Goal: Information Seeking & Learning: Learn about a topic

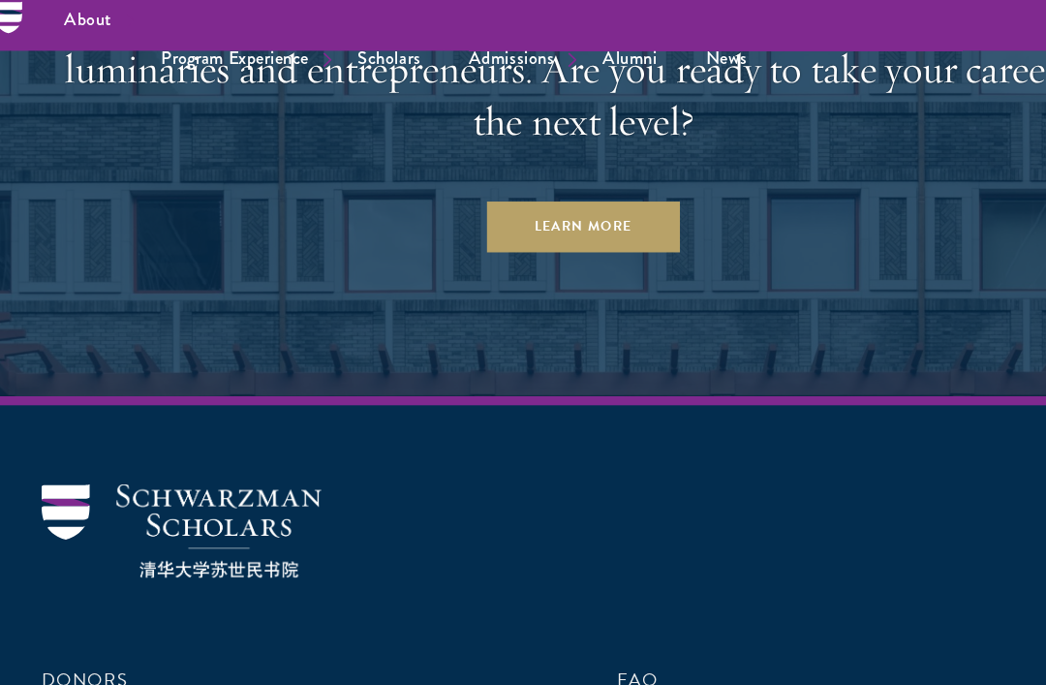
scroll to position [7945, 0]
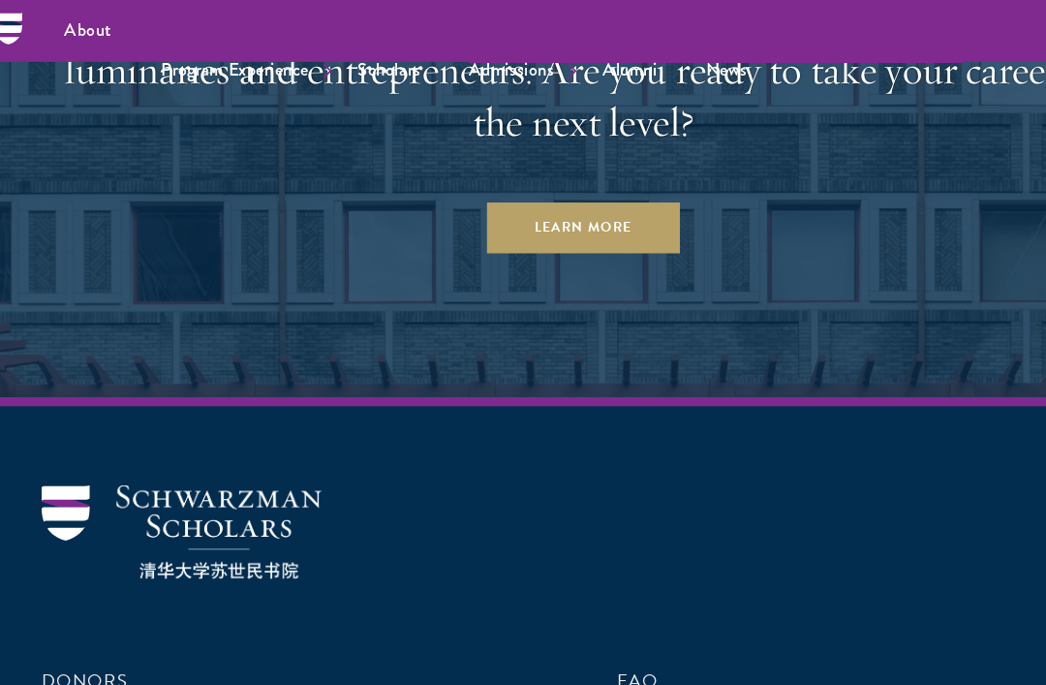
click at [172, 1] on ul "About Overview Leadership Donors Program Experience Overview Curriculum Student…" at bounding box center [566, 26] width 1017 height 53
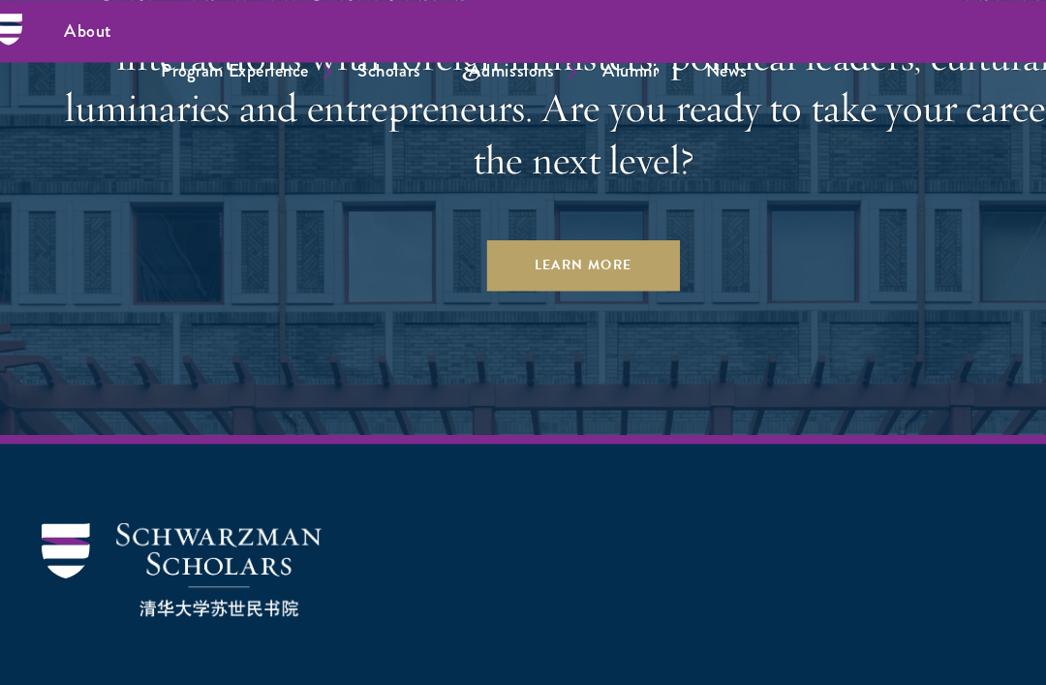
scroll to position [7759, 0]
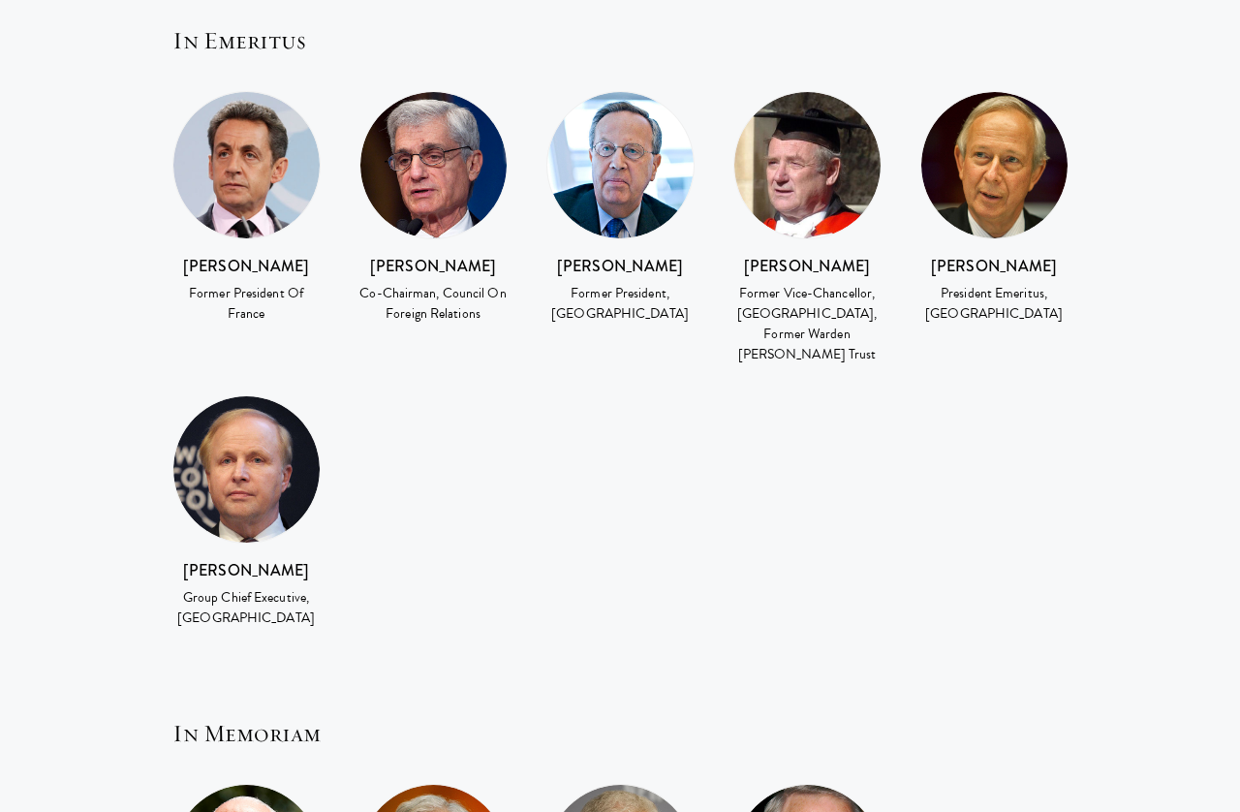
scroll to position [4071, 0]
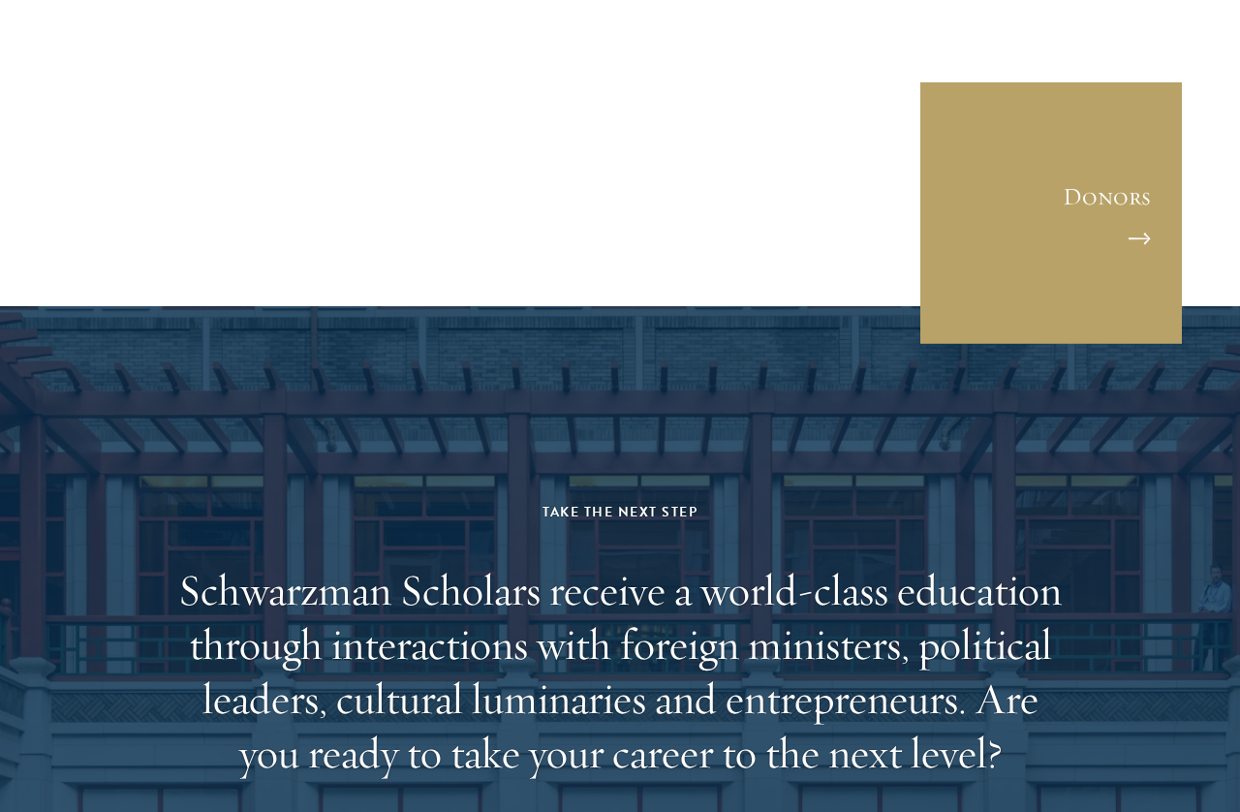
scroll to position [5937, 0]
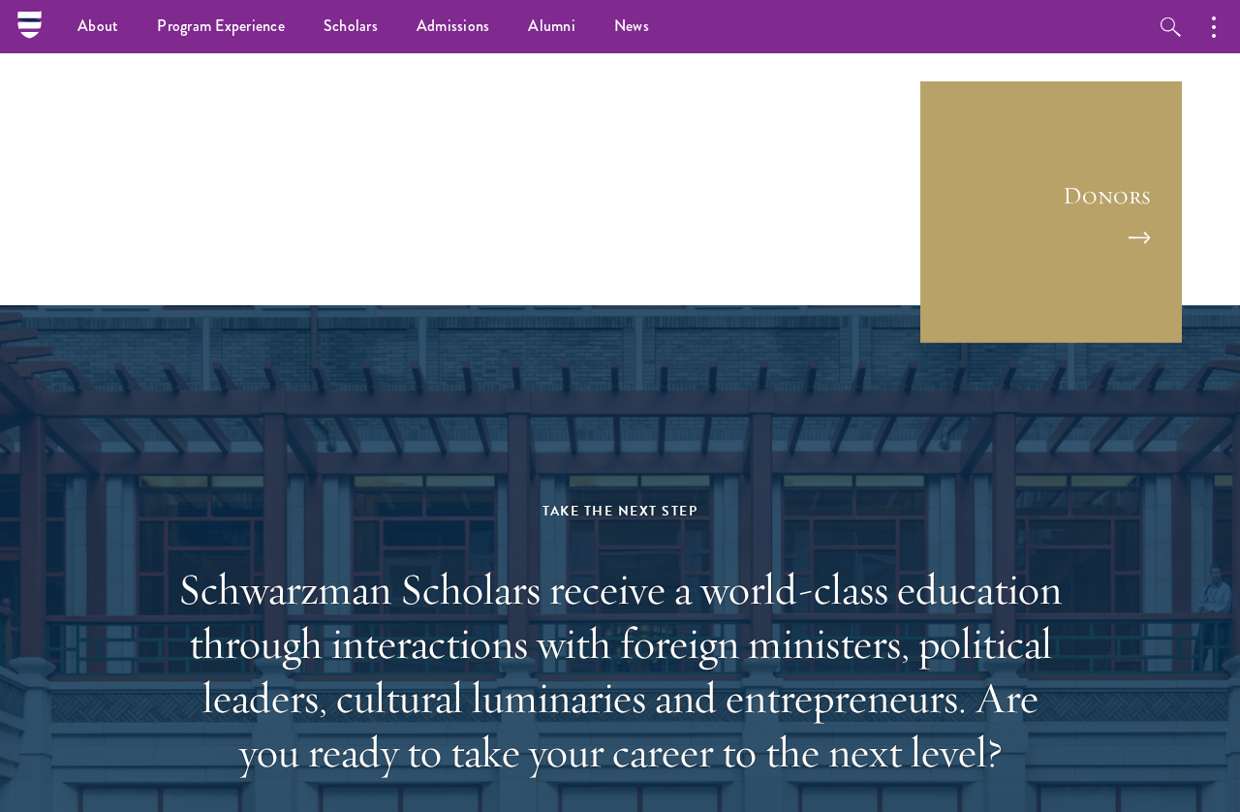
click at [1138, 118] on link "Donors" at bounding box center [1050, 211] width 261 height 261
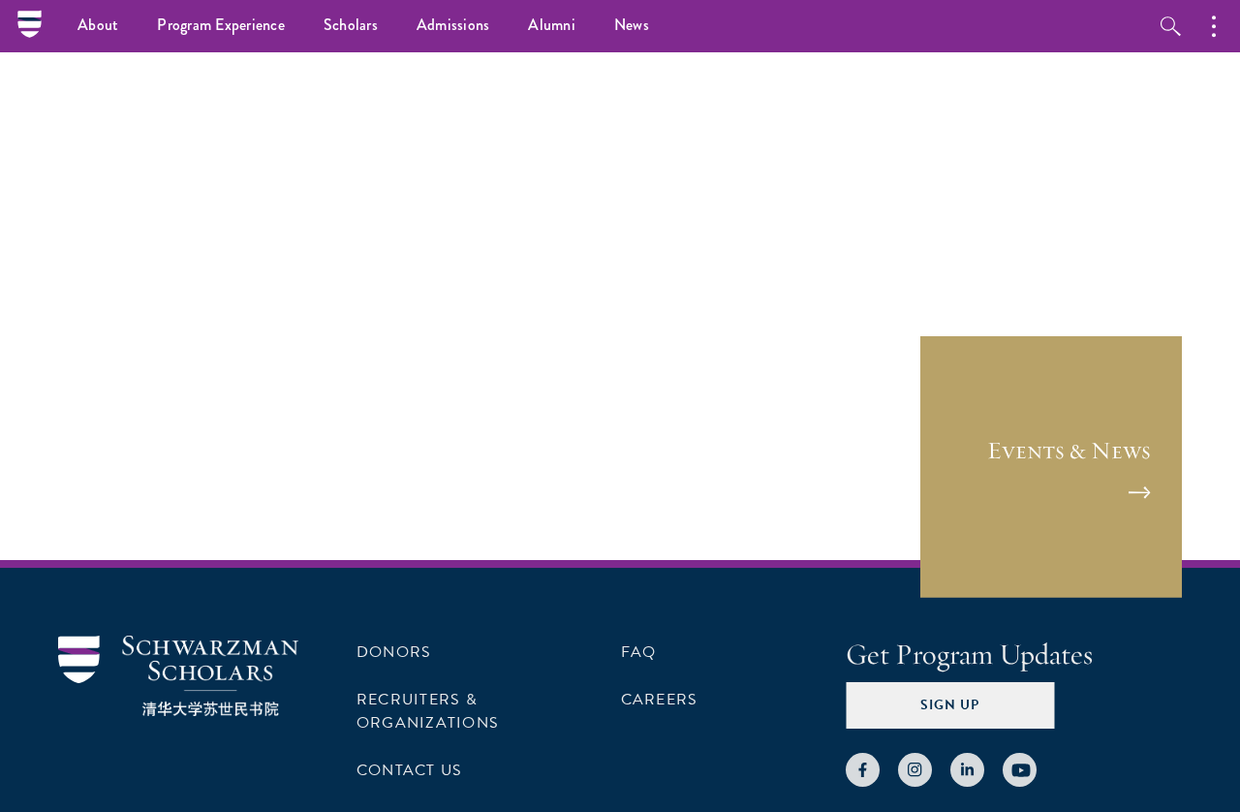
scroll to position [7383, 0]
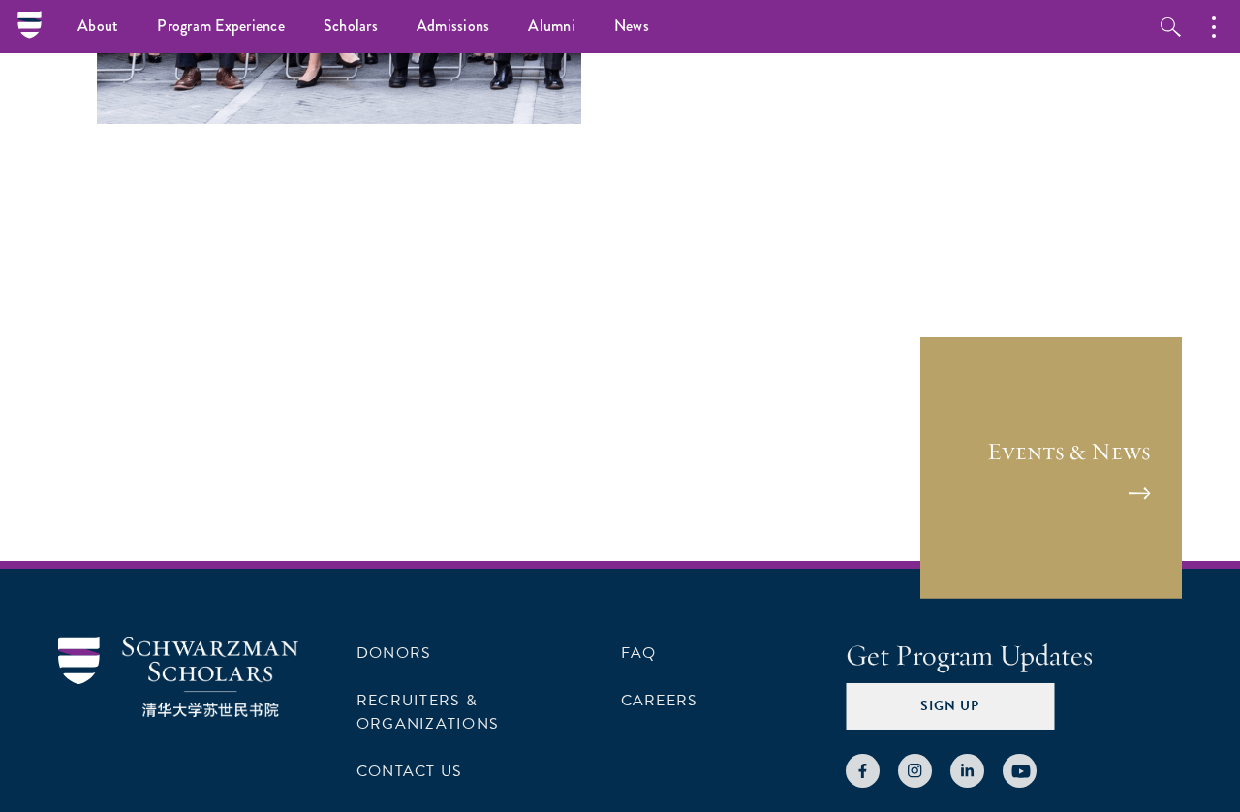
click at [1073, 337] on link "Events & News" at bounding box center [1050, 467] width 261 height 261
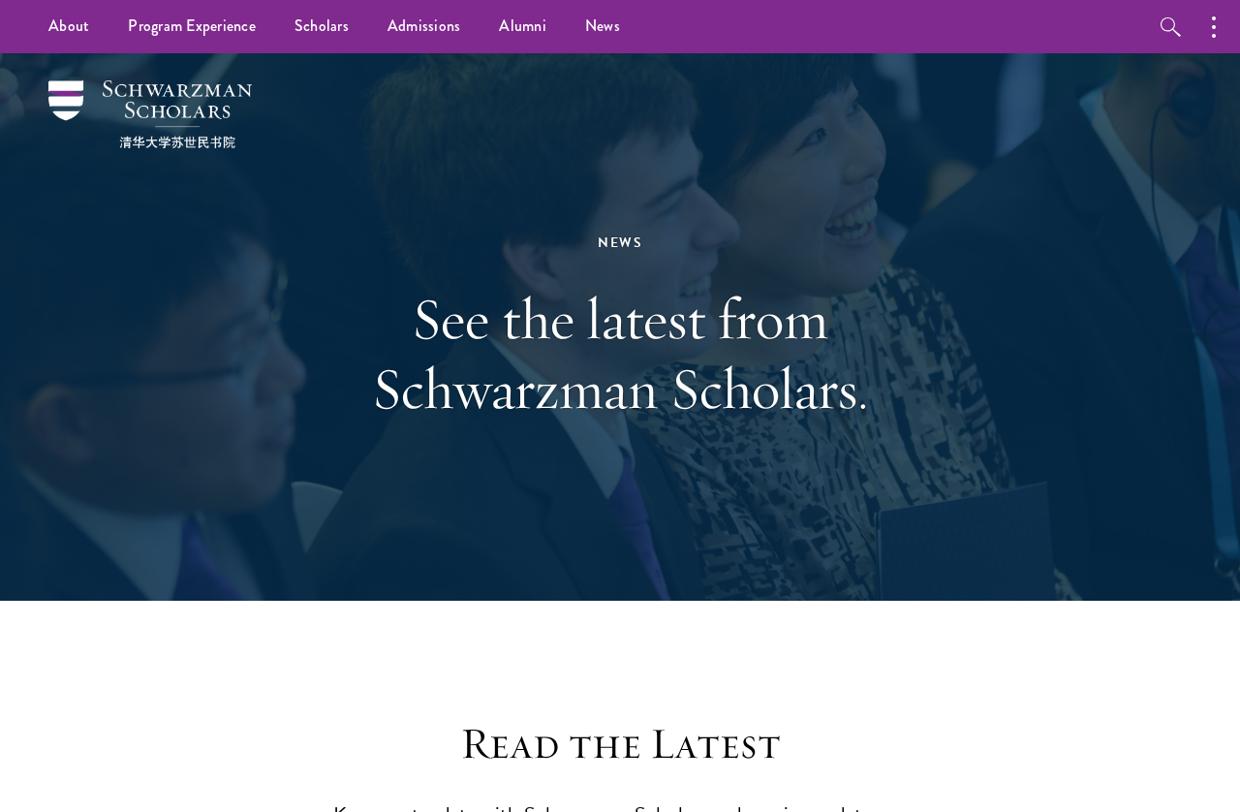
click at [1224, 267] on div at bounding box center [620, 326] width 1240 height 547
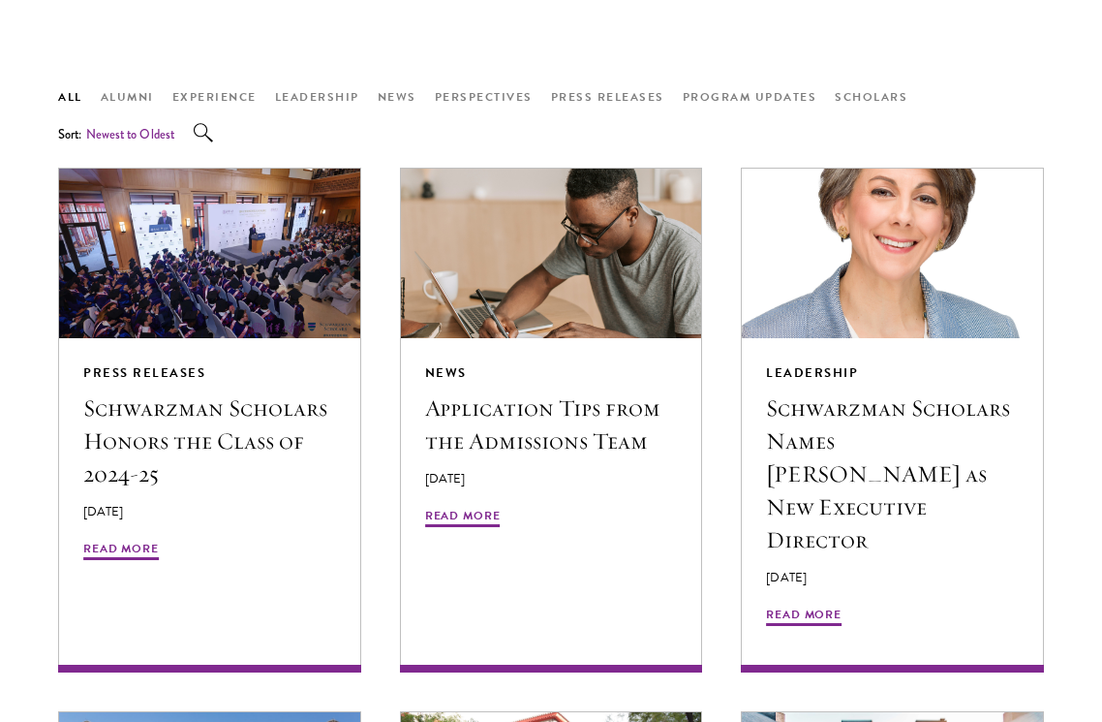
scroll to position [1426, 0]
click at [456, 391] on h5 "Application Tips from the Admissions Team" at bounding box center [551, 424] width 253 height 66
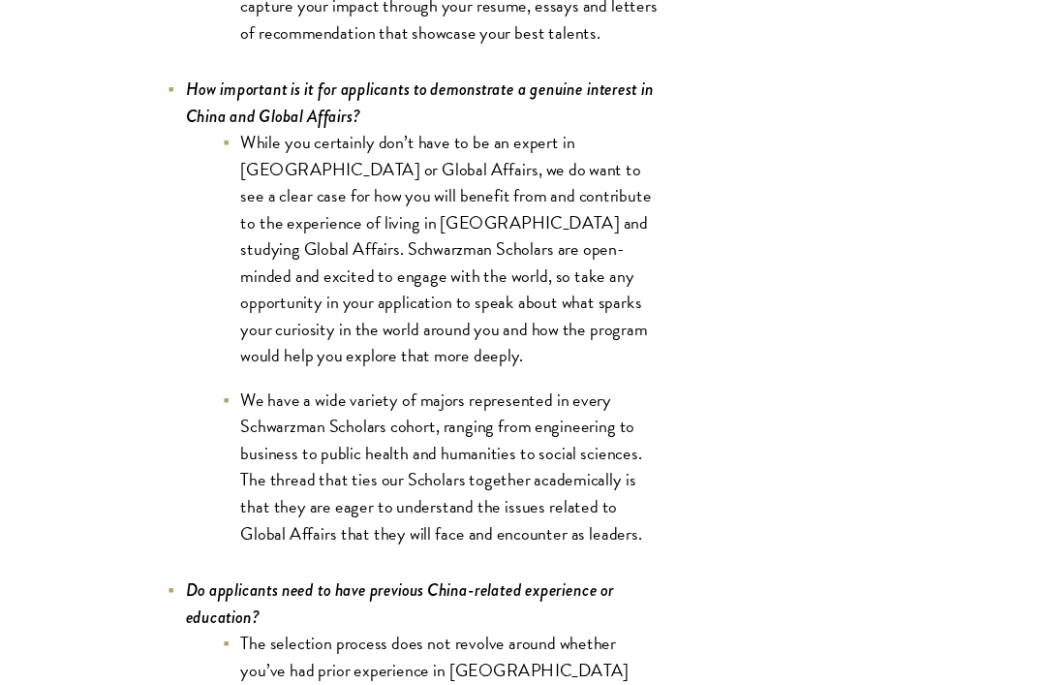
scroll to position [8205, 0]
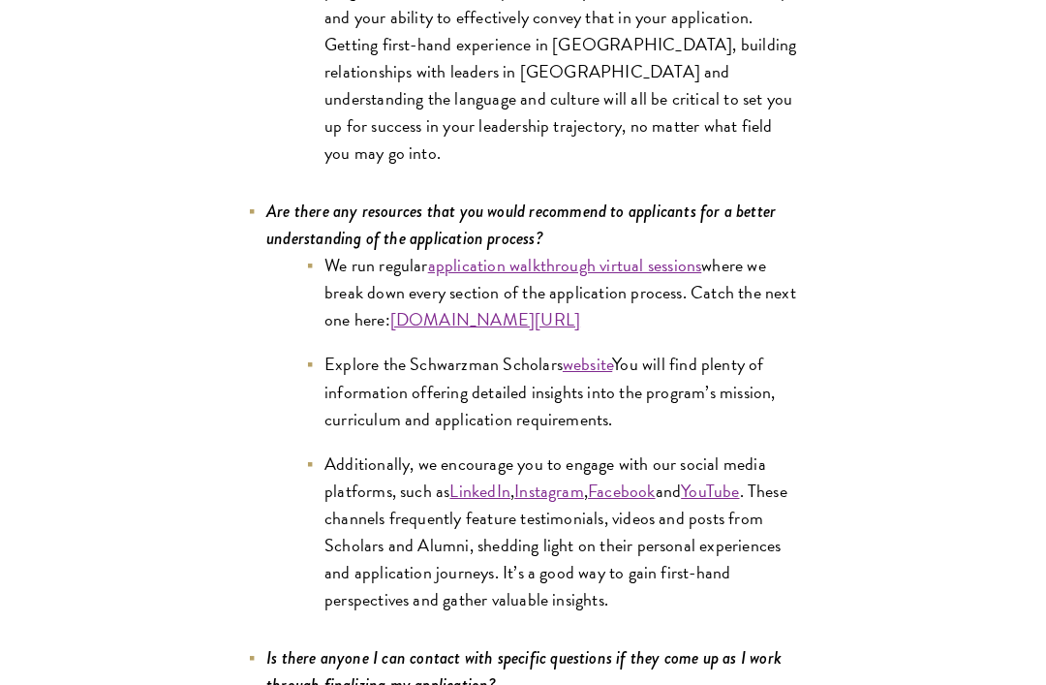
scroll to position [9562, 0]
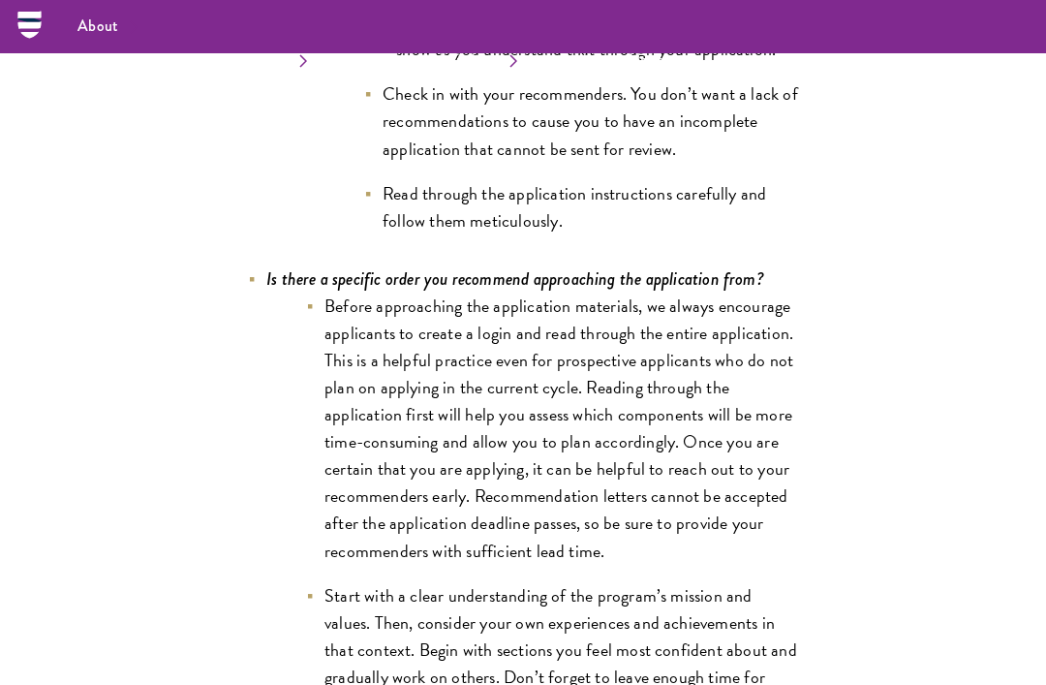
scroll to position [6018, 0]
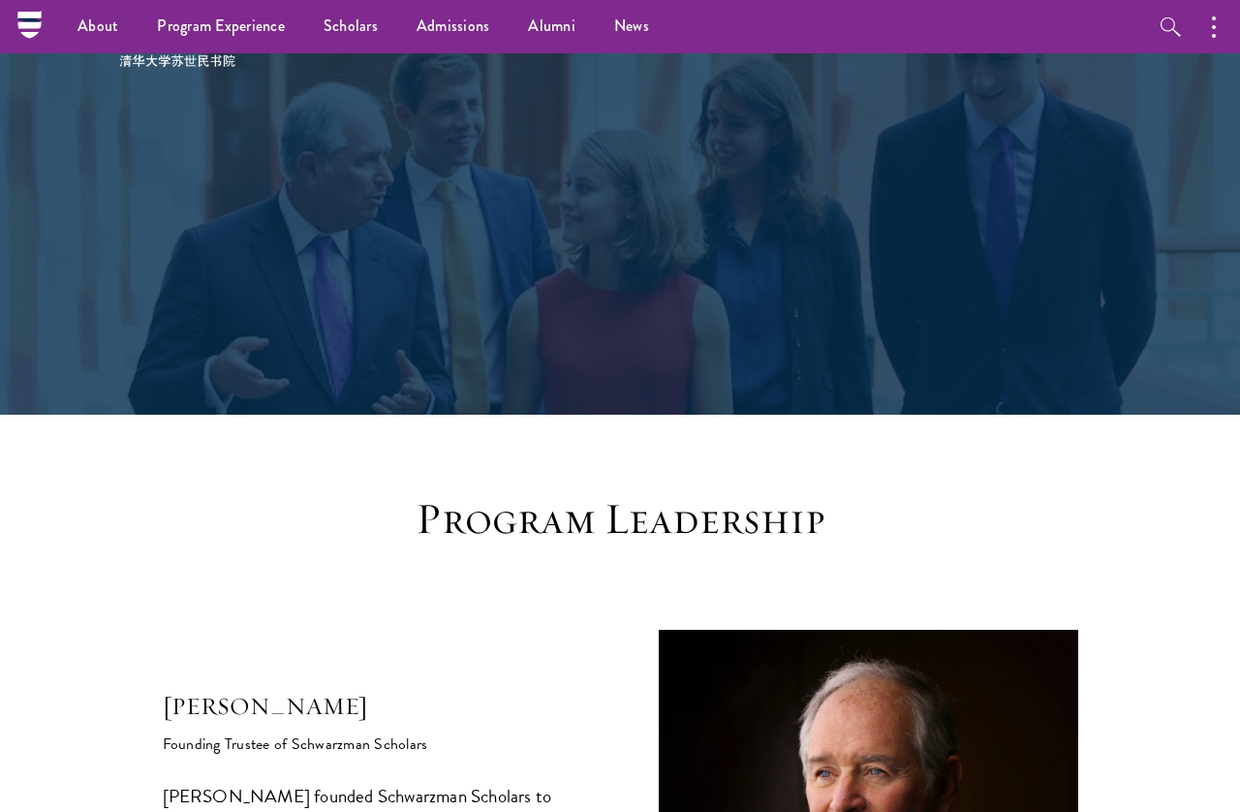
scroll to position [67, 0]
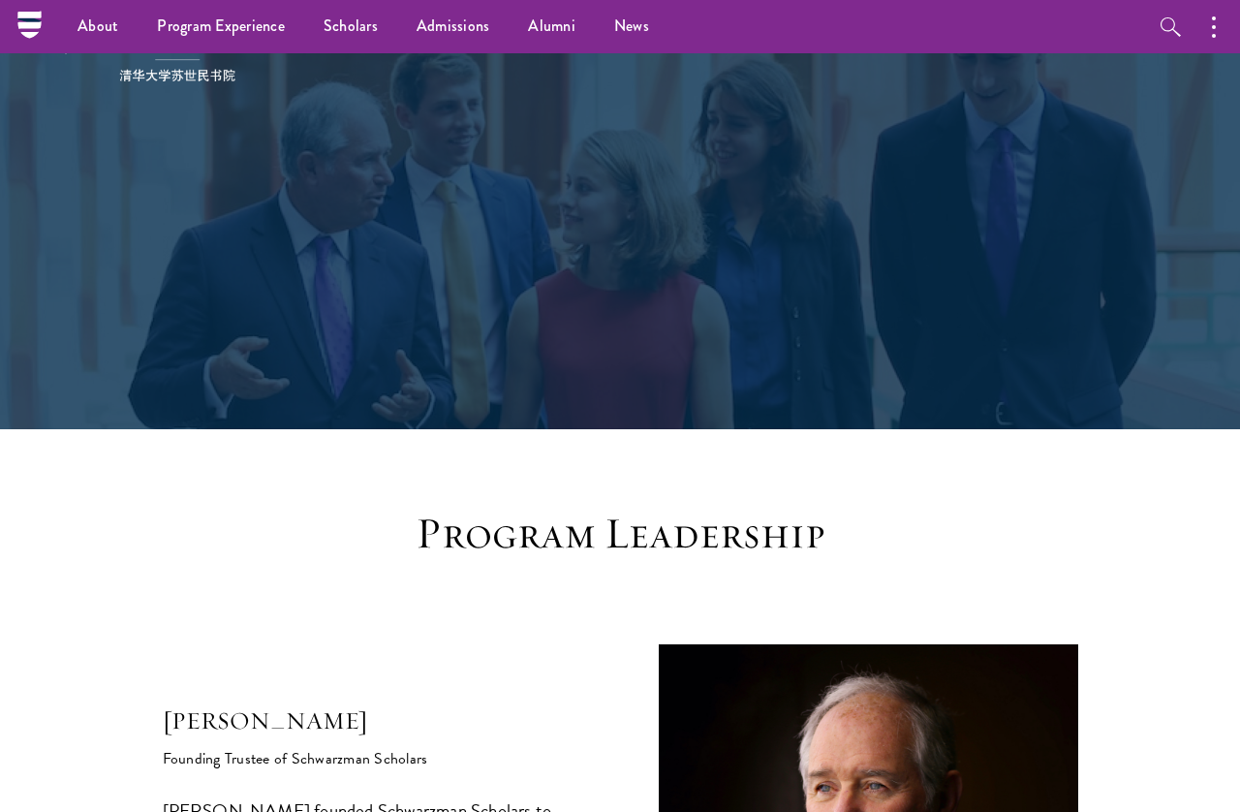
click at [108, 78] on img at bounding box center [149, 48] width 203 height 68
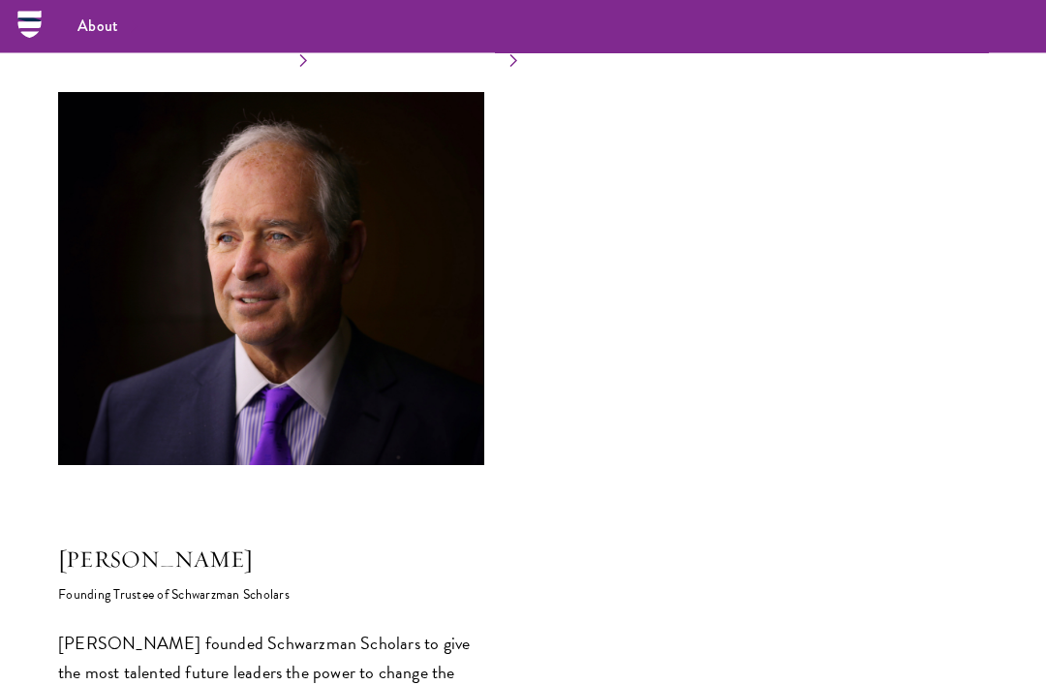
scroll to position [824, 0]
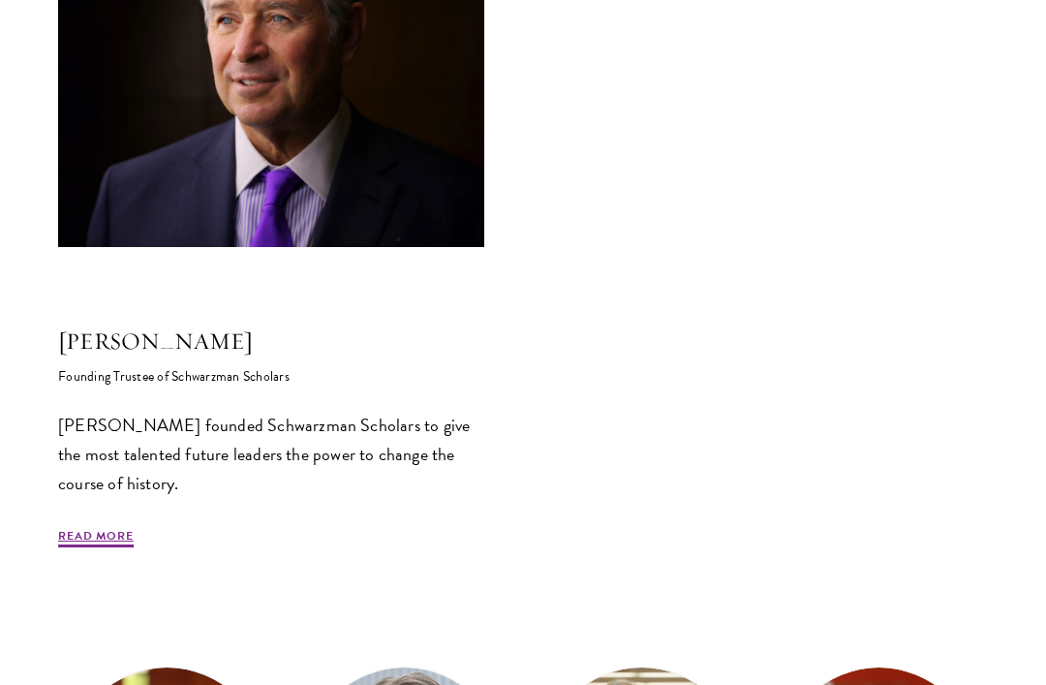
click at [177, 340] on h5 "[PERSON_NAME]" at bounding box center [271, 340] width 426 height 33
click at [156, 343] on h5 "[PERSON_NAME]" at bounding box center [271, 340] width 426 height 33
click at [102, 530] on link "Read More" at bounding box center [96, 538] width 76 height 23
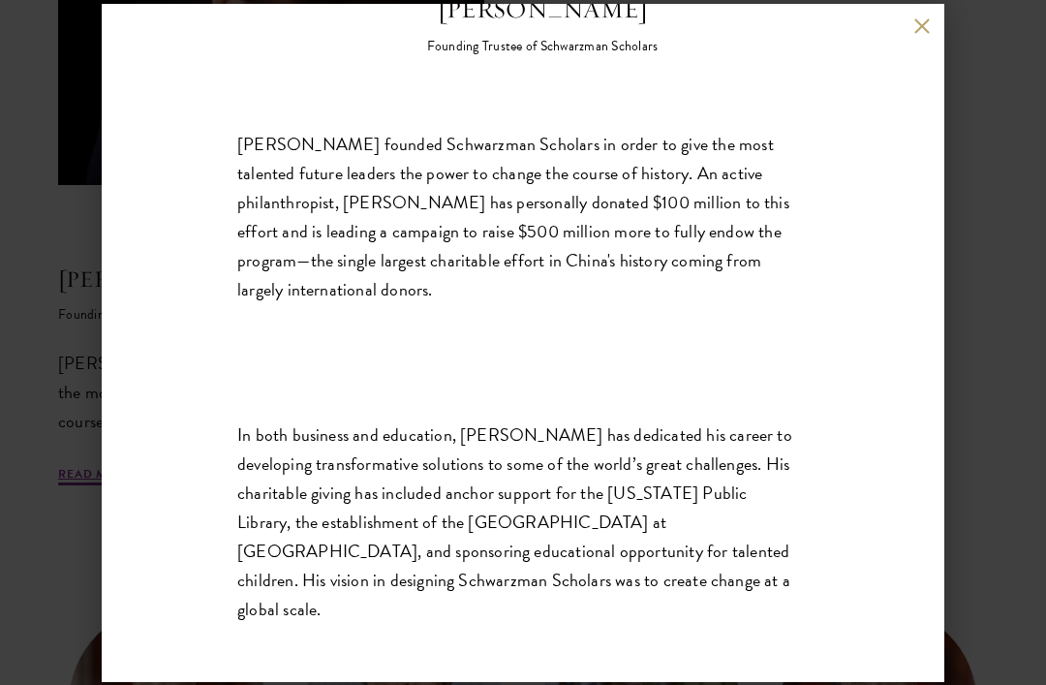
scroll to position [302, 0]
click at [84, 175] on div "[PERSON_NAME] Founding Trustee of Schwarzman Scholars [PERSON_NAME] founded Sch…" at bounding box center [523, 342] width 1046 height 685
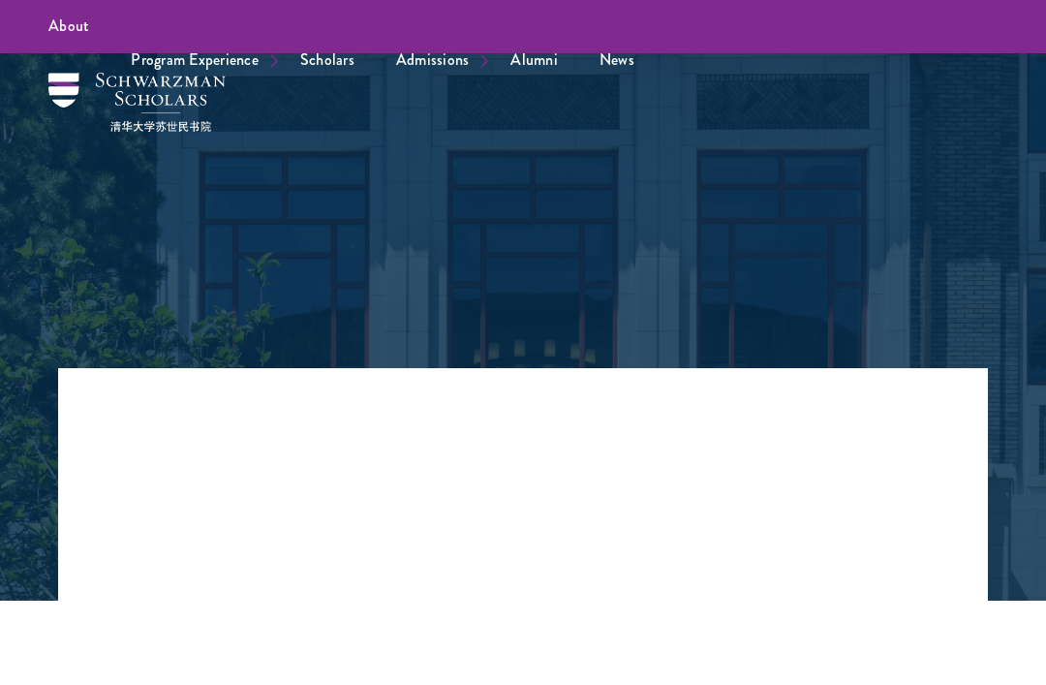
click at [50, 157] on div at bounding box center [523, 326] width 1046 height 547
